Goal: Task Accomplishment & Management: Complete application form

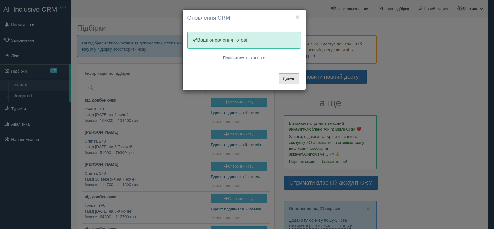
click at [293, 81] on button "Дякую" at bounding box center [289, 79] width 21 height 11
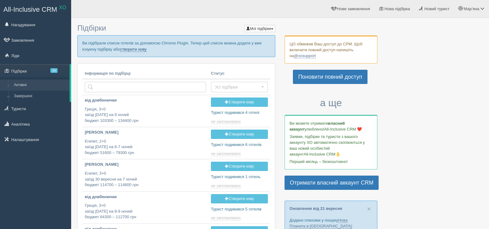
click at [134, 49] on link "створити нову" at bounding box center [133, 49] width 26 height 5
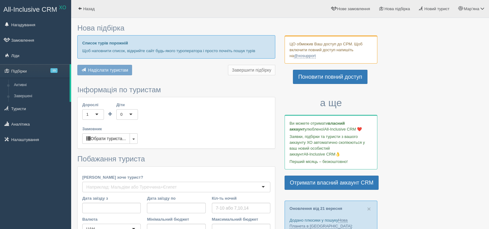
type input "6-7"
type input "91100"
type input "133300"
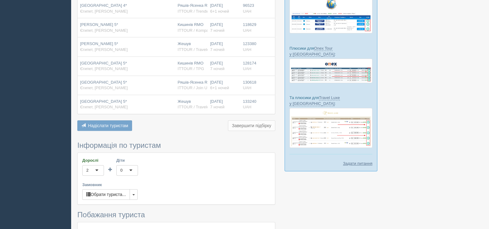
scroll to position [270, 0]
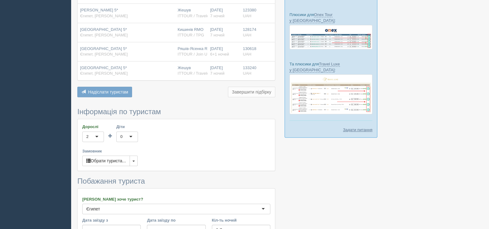
click at [129, 132] on div "0" at bounding box center [127, 137] width 22 height 11
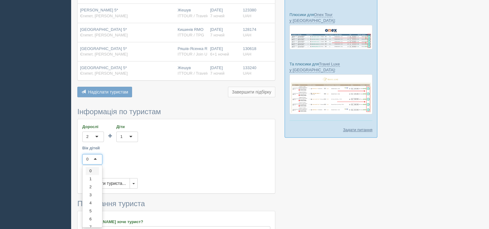
click at [92, 154] on div "0" at bounding box center [92, 159] width 20 height 11
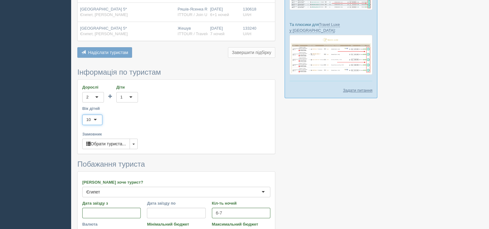
scroll to position [348, 0]
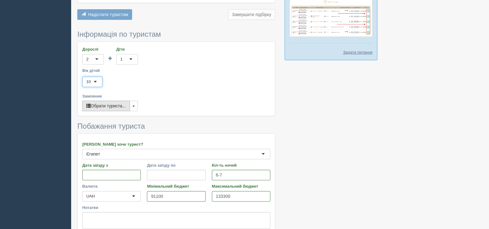
click at [111, 101] on button "Обрати туриста..." at bounding box center [106, 106] width 48 height 11
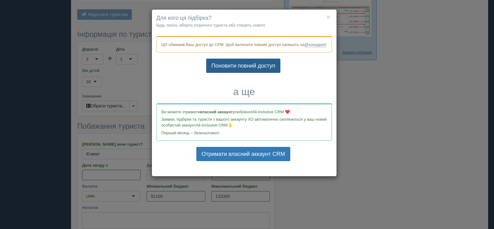
click at [241, 73] on link "Поновити повний доступ" at bounding box center [243, 66] width 74 height 14
click at [329, 17] on button "×" at bounding box center [329, 17] width 4 height 6
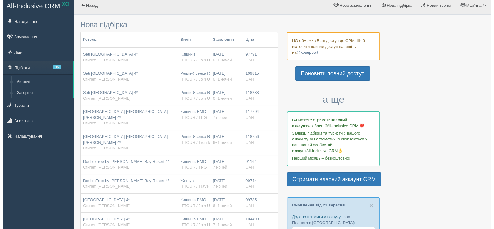
scroll to position [0, 0]
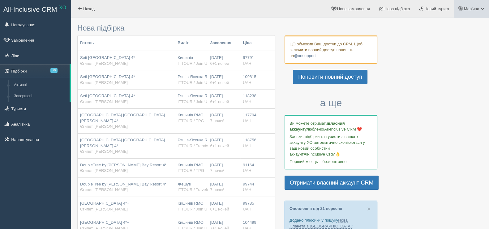
click at [471, 7] on span "Мар’яна" at bounding box center [470, 8] width 15 height 5
click at [439, 79] on link "Вихід" at bounding box center [454, 80] width 67 height 13
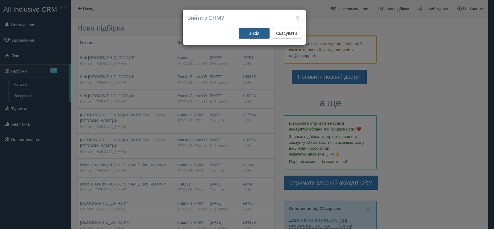
click at [253, 33] on button "Вихід" at bounding box center [254, 33] width 31 height 11
